Goal: Navigation & Orientation: Understand site structure

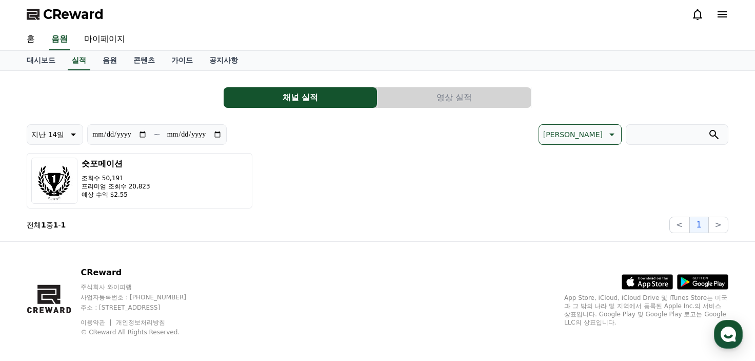
click at [455, 98] on button "영상 실적" at bounding box center [454, 97] width 153 height 21
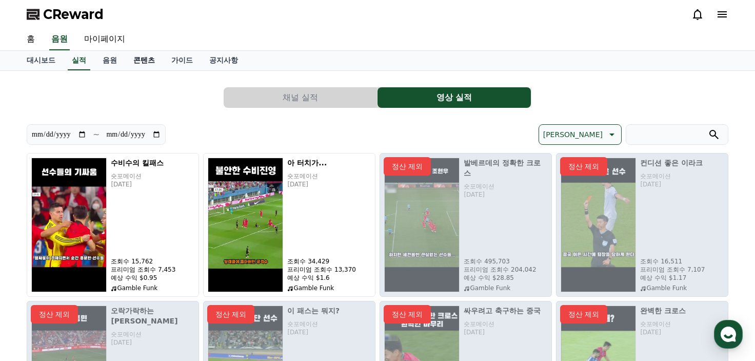
click at [144, 58] on link "콘텐츠" at bounding box center [144, 60] width 38 height 19
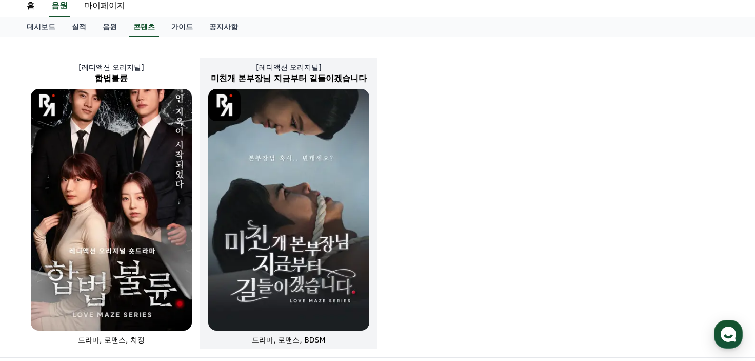
scroll to position [51, 0]
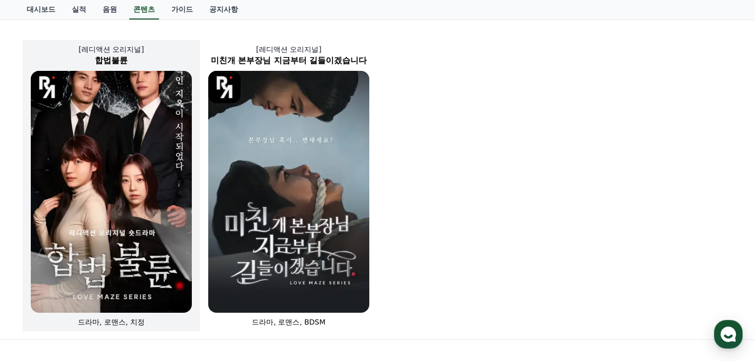
click at [109, 167] on img at bounding box center [111, 192] width 161 height 242
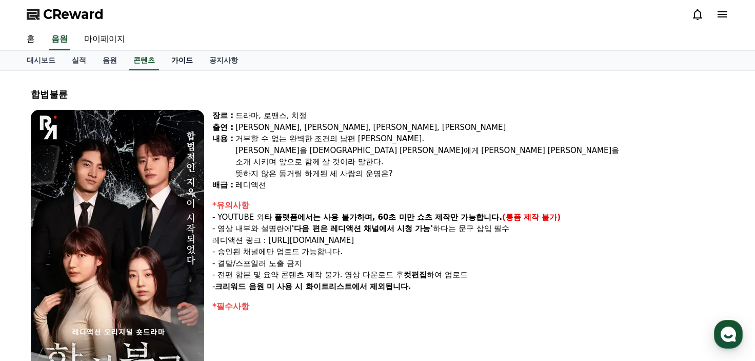
click at [184, 54] on link "가이드" at bounding box center [182, 60] width 38 height 19
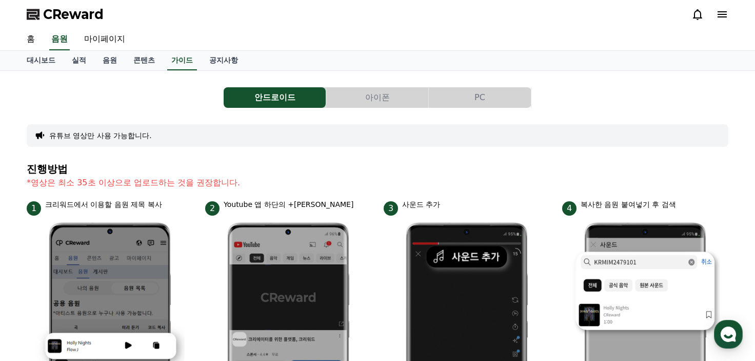
click at [375, 105] on button "아이폰" at bounding box center [377, 97] width 102 height 21
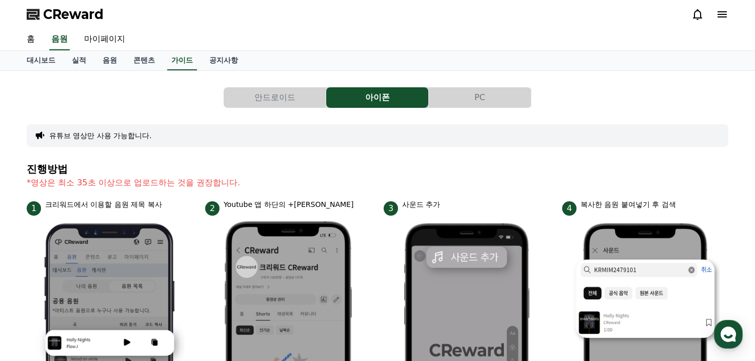
click at [455, 94] on button "PC" at bounding box center [480, 97] width 102 height 21
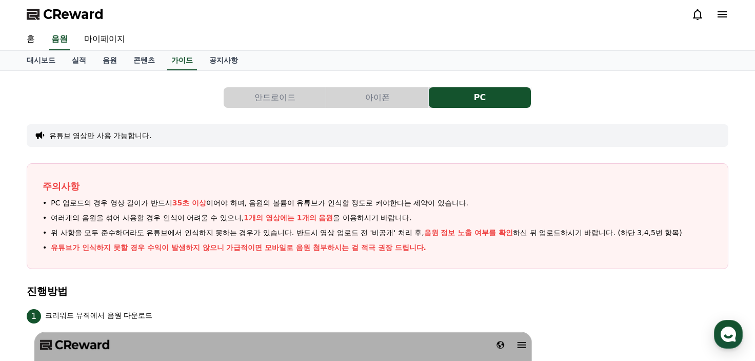
click at [250, 92] on button "안드로이드" at bounding box center [275, 97] width 102 height 21
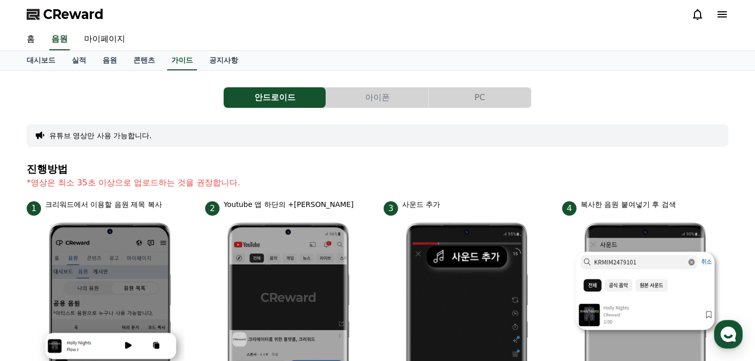
click at [209, 50] on div "홈 음원 마이페이지" at bounding box center [377, 40] width 718 height 22
click at [221, 54] on link "공지사항" at bounding box center [223, 60] width 45 height 19
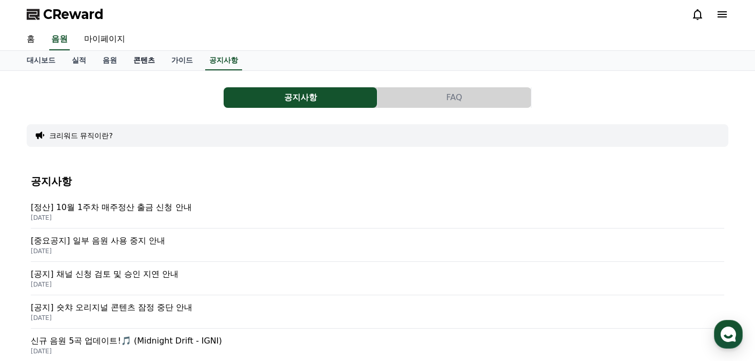
click at [146, 63] on link "콘텐츠" at bounding box center [144, 60] width 38 height 19
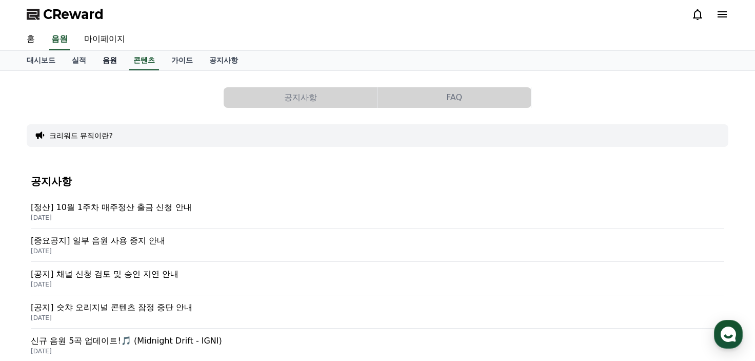
click at [111, 61] on link "음원" at bounding box center [109, 60] width 31 height 19
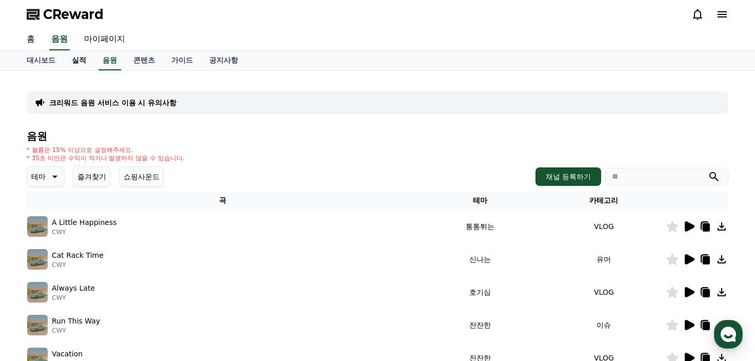
click at [70, 60] on link "실적" at bounding box center [79, 60] width 31 height 19
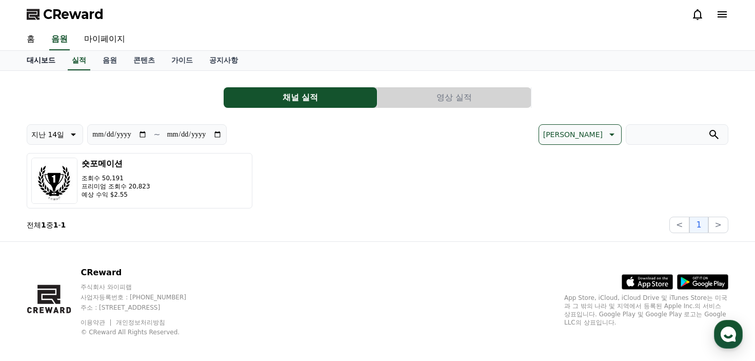
click at [33, 59] on link "대시보드" at bounding box center [40, 60] width 45 height 19
